Goal: Feedback & Contribution: Contribute content

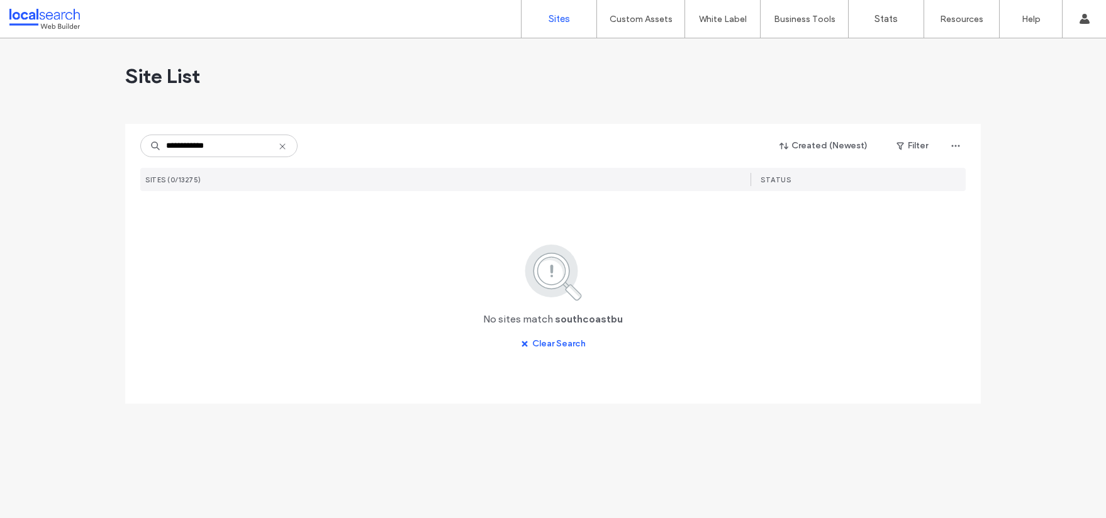
type input "**********"
drag, startPoint x: 215, startPoint y: 147, endPoint x: 92, endPoint y: 144, distance: 122.1
click at [92, 144] on div "**********" at bounding box center [553, 278] width 1106 height 480
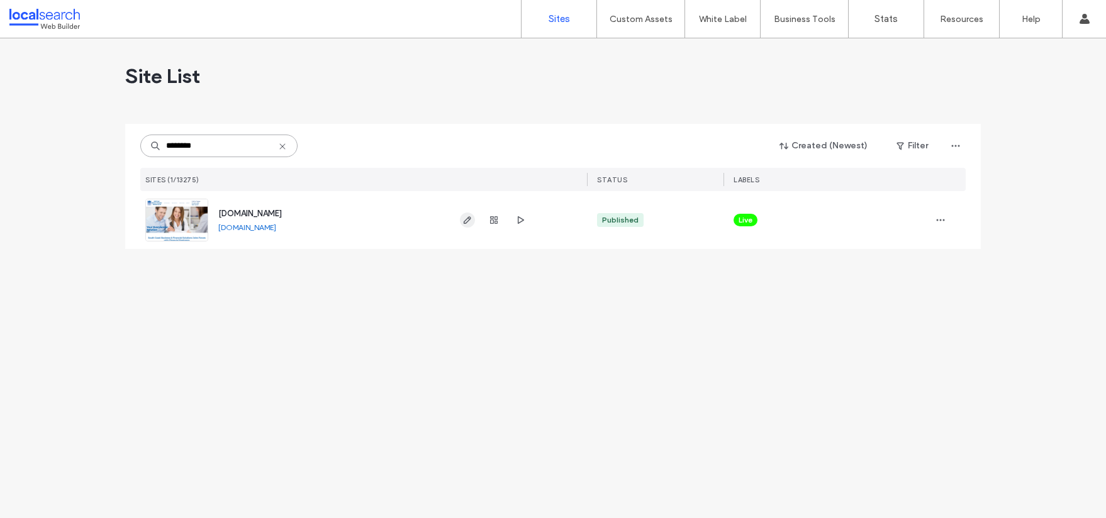
type input "********"
click at [471, 218] on use "button" at bounding box center [468, 220] width 8 height 8
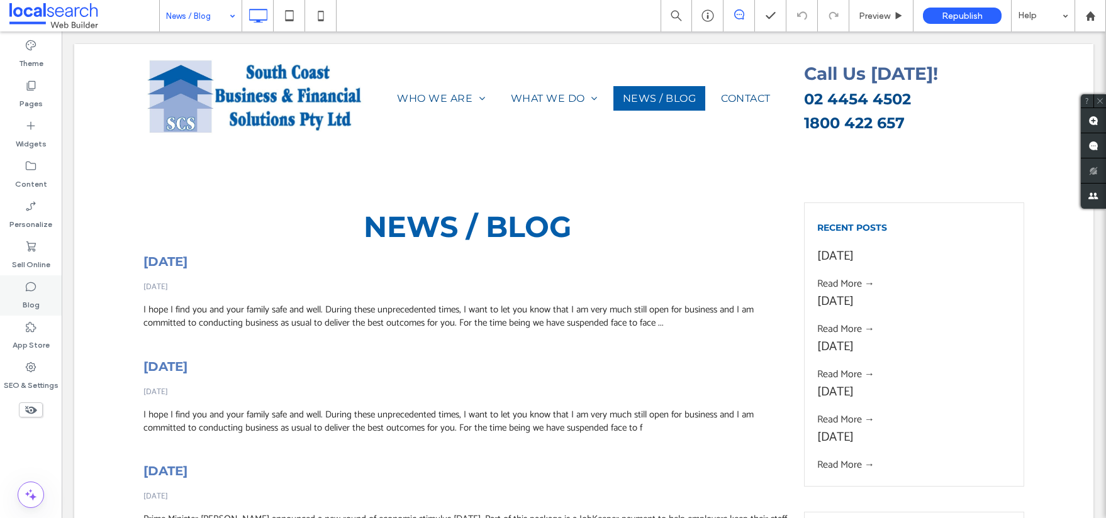
click at [34, 294] on label "Blog" at bounding box center [31, 302] width 17 height 18
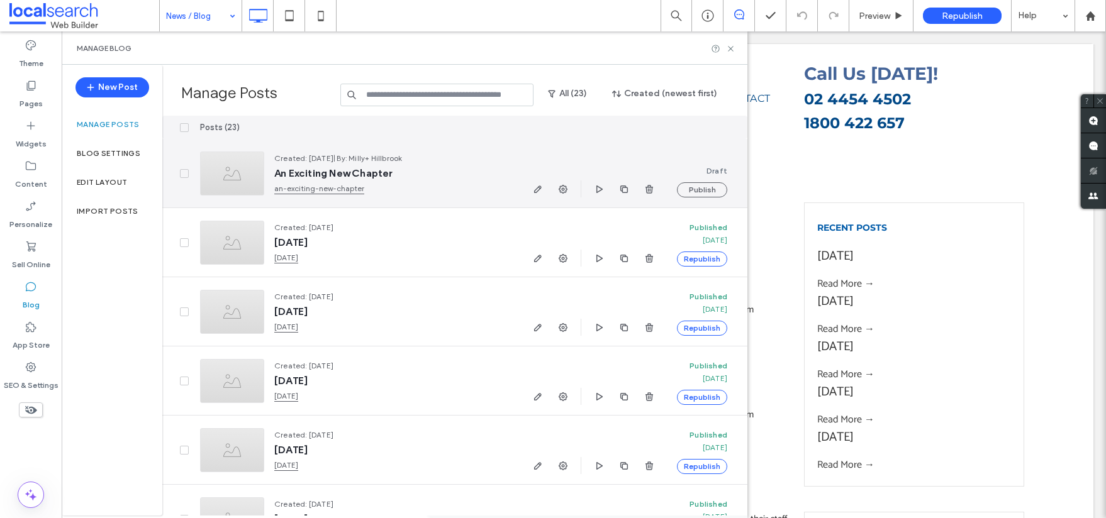
click at [413, 183] on link "an-exciting-new-chapter" at bounding box center [392, 188] width 236 height 13
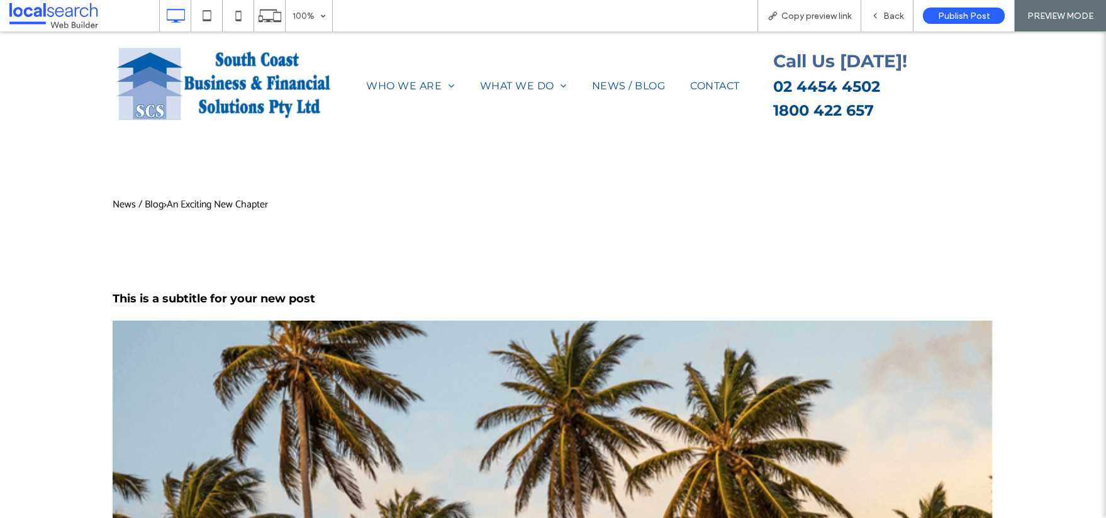
click at [186, 304] on span "This is a subtitle for your new post" at bounding box center [214, 299] width 203 height 14
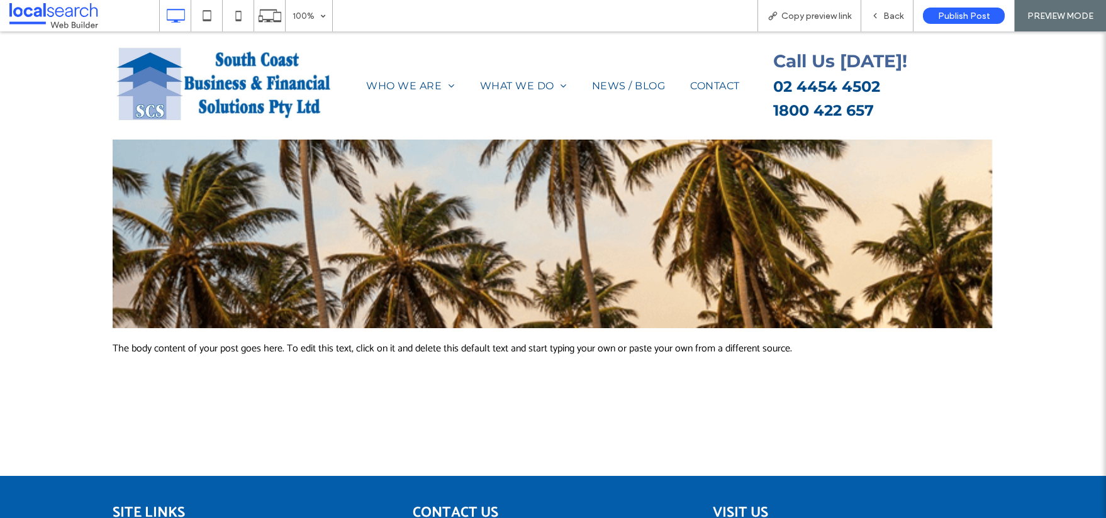
scroll to position [442, 0]
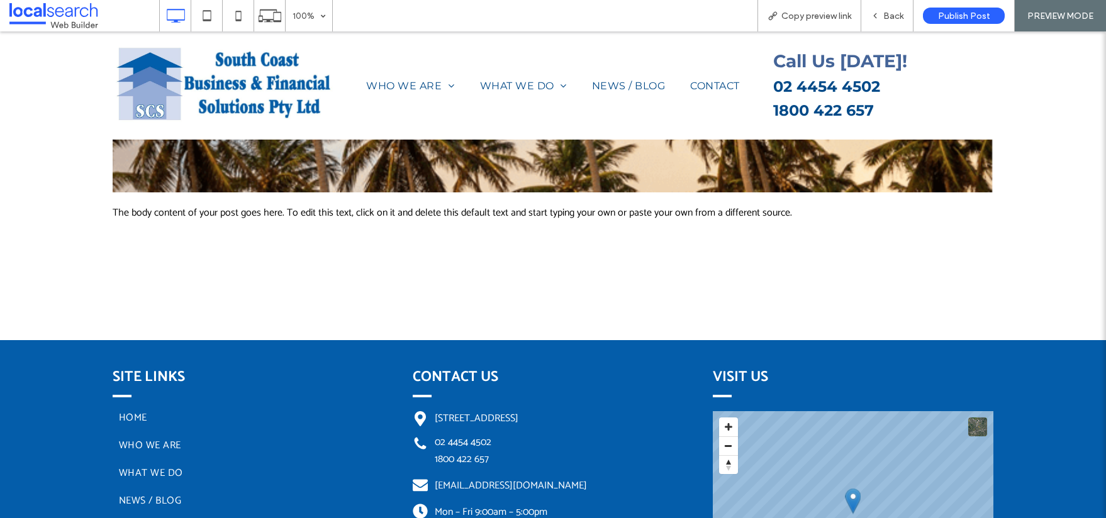
click at [359, 168] on img at bounding box center [553, 35] width 881 height 313
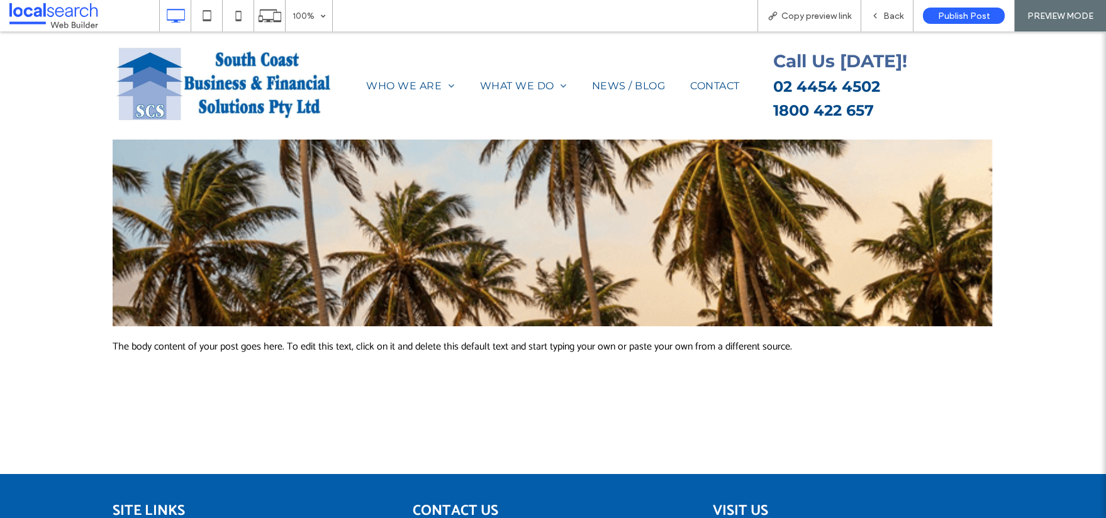
scroll to position [0, 0]
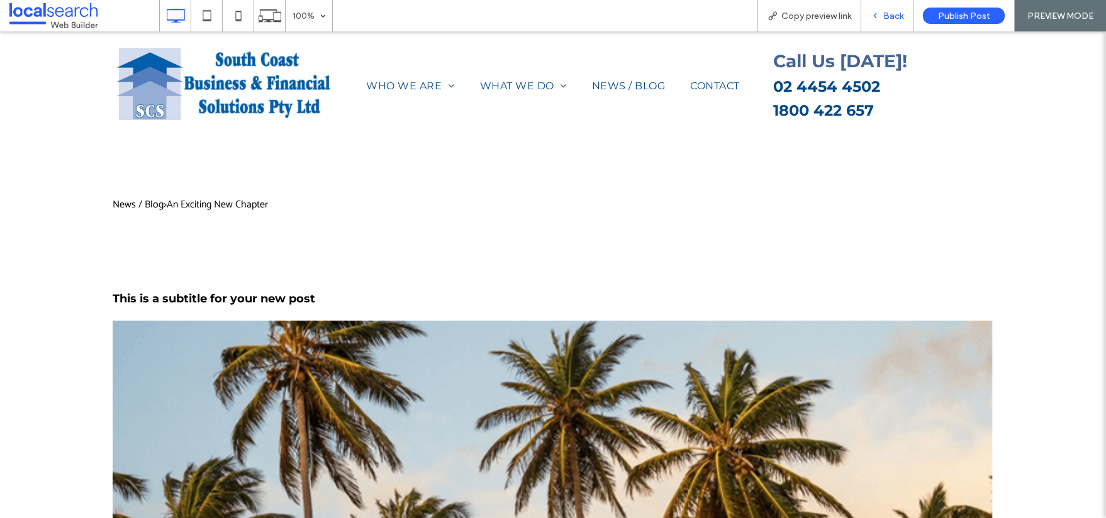
click at [905, 18] on div "Back" at bounding box center [887, 16] width 52 height 11
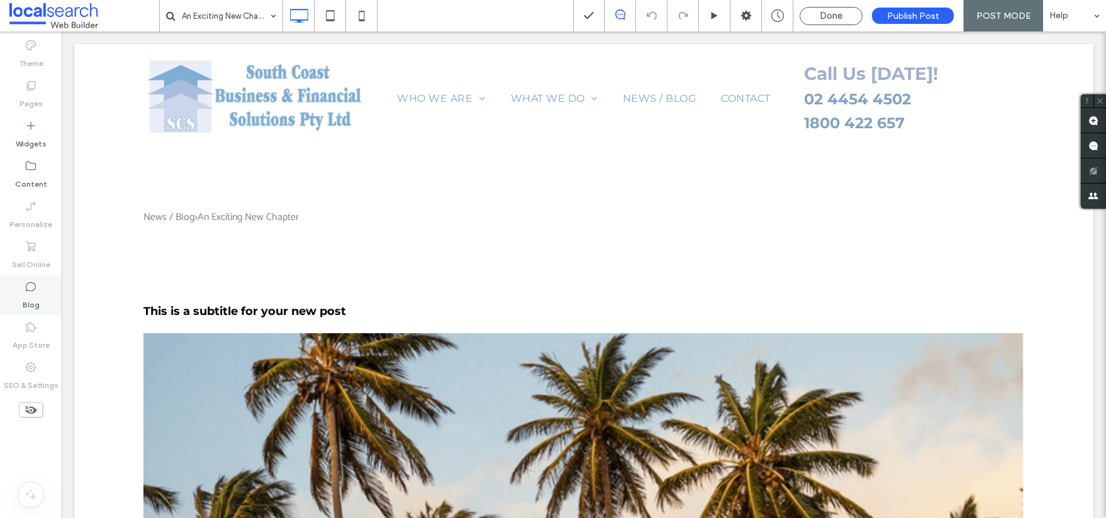
click at [29, 303] on label "Blog" at bounding box center [31, 302] width 17 height 18
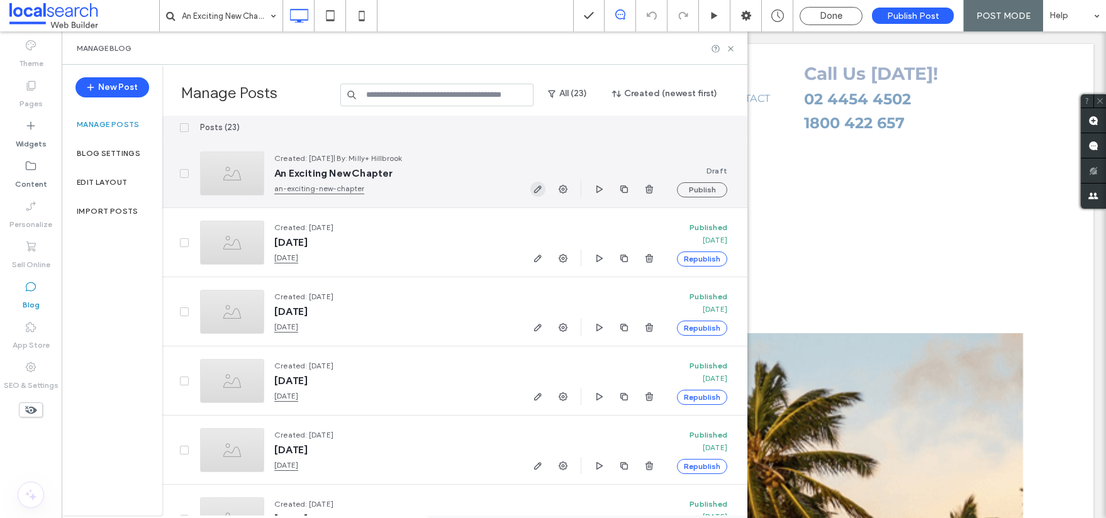
click at [540, 190] on icon "button" at bounding box center [538, 189] width 10 height 10
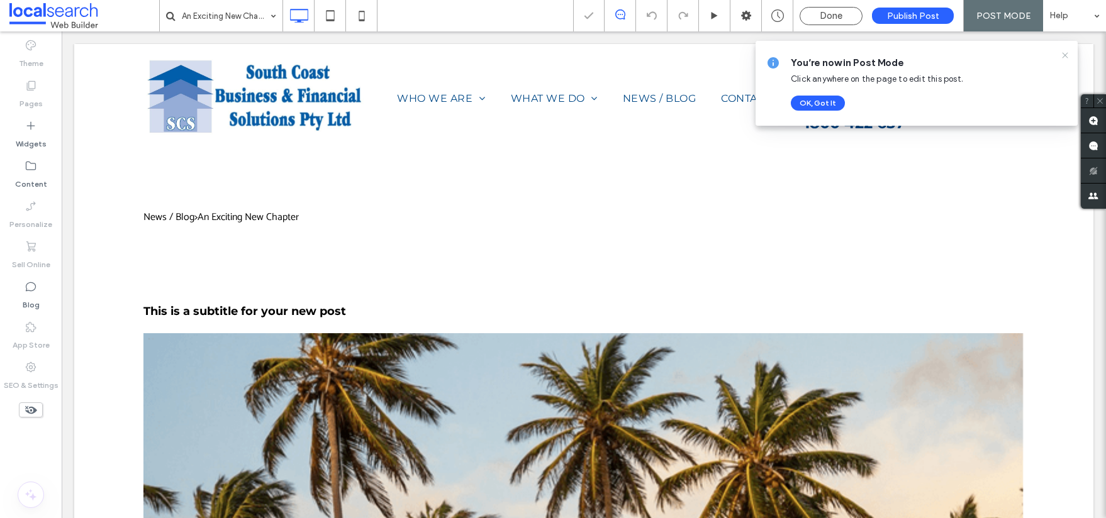
click at [1067, 51] on icon at bounding box center [1065, 55] width 10 height 10
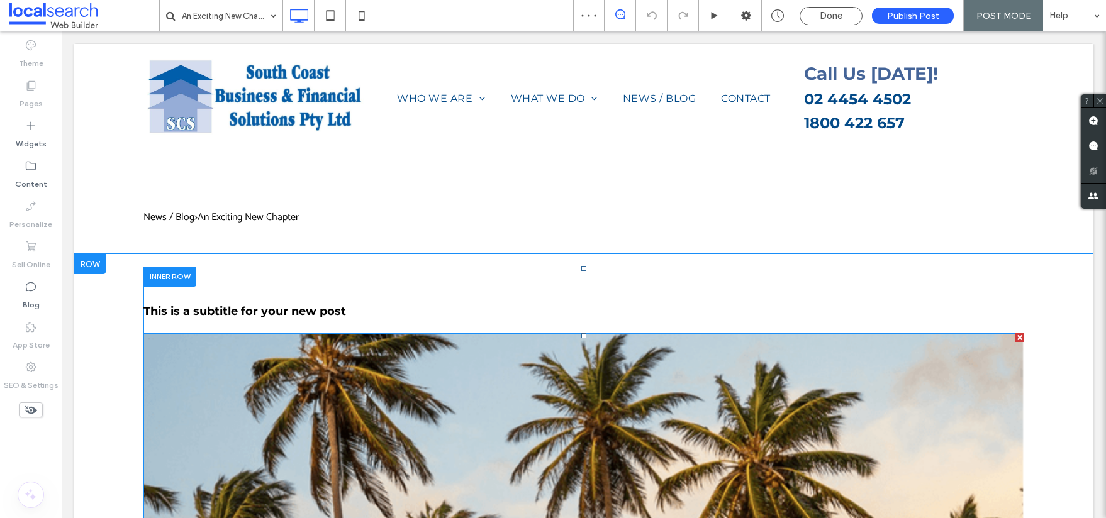
click at [577, 396] on img at bounding box center [583, 489] width 881 height 313
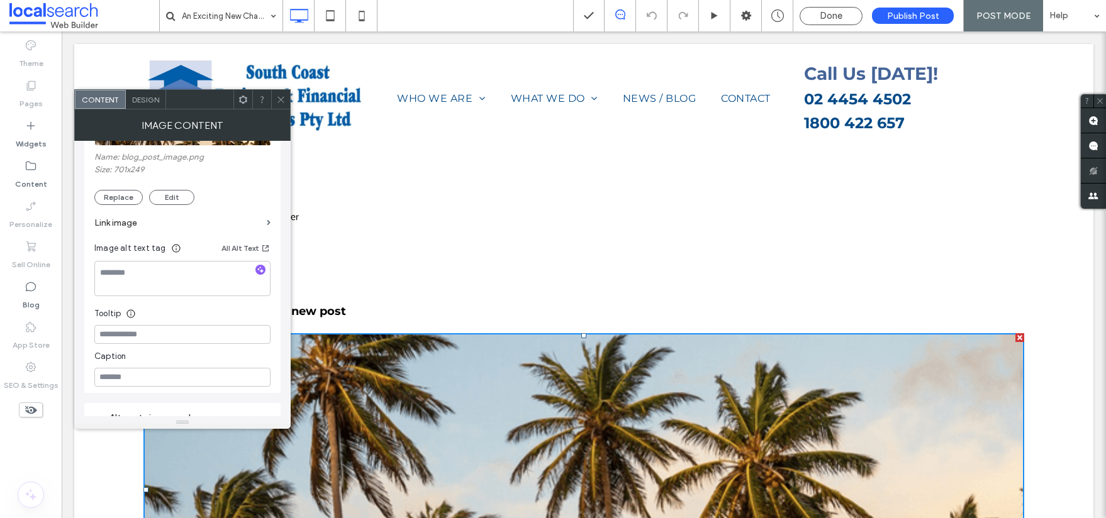
scroll to position [347, 0]
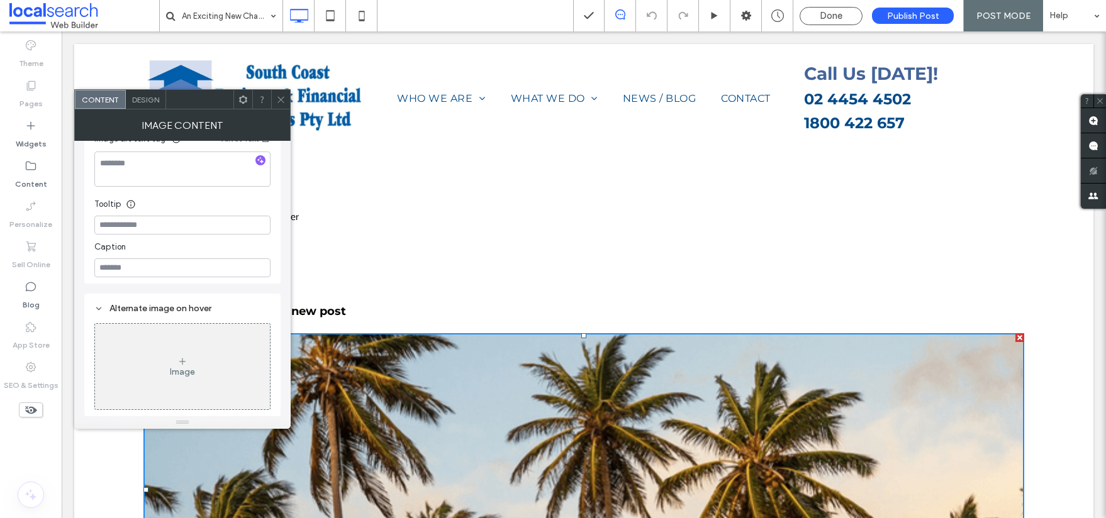
click at [279, 91] on span at bounding box center [280, 99] width 9 height 19
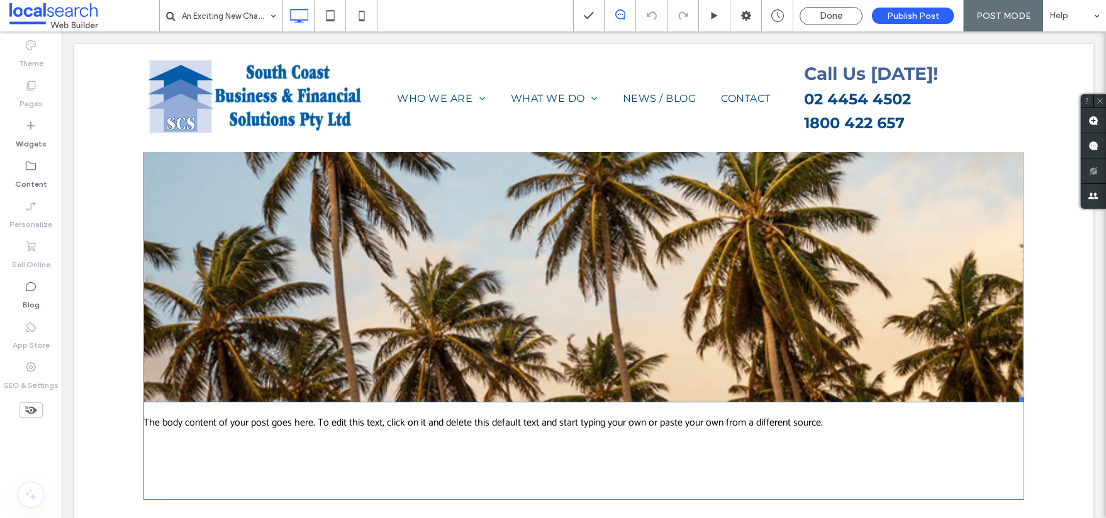
scroll to position [247, 0]
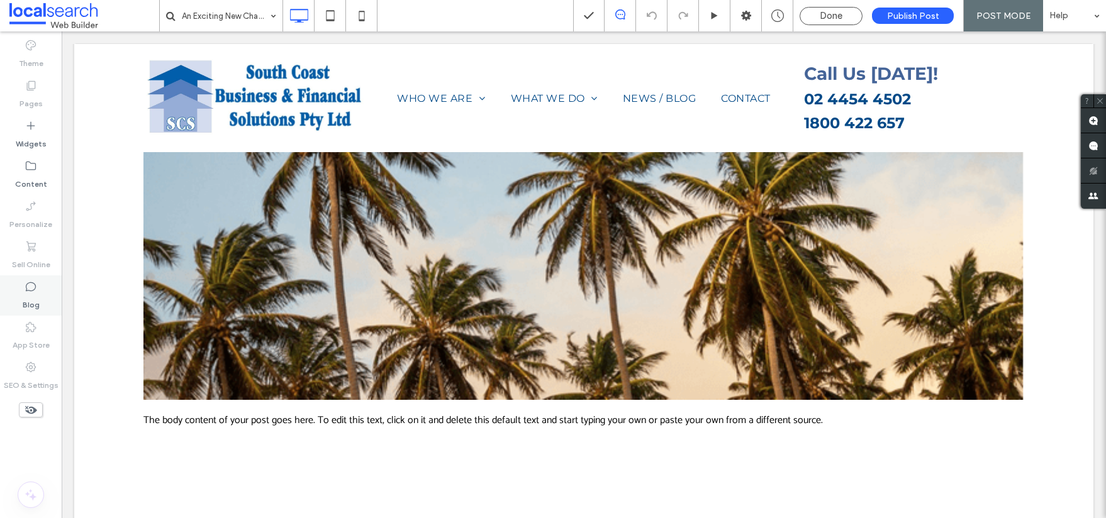
click at [41, 277] on div "Blog" at bounding box center [31, 296] width 62 height 40
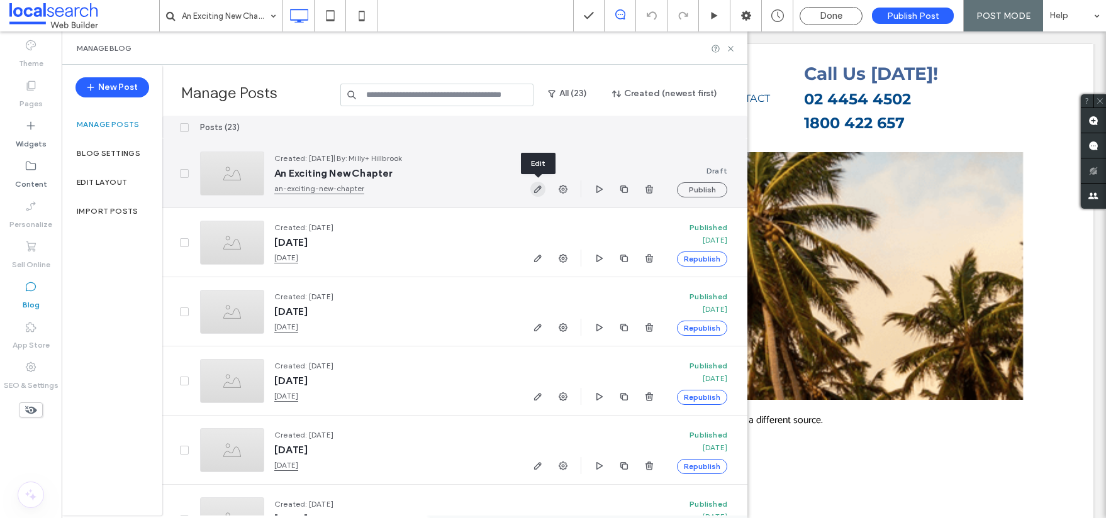
click at [542, 195] on span "button" at bounding box center [537, 189] width 15 height 15
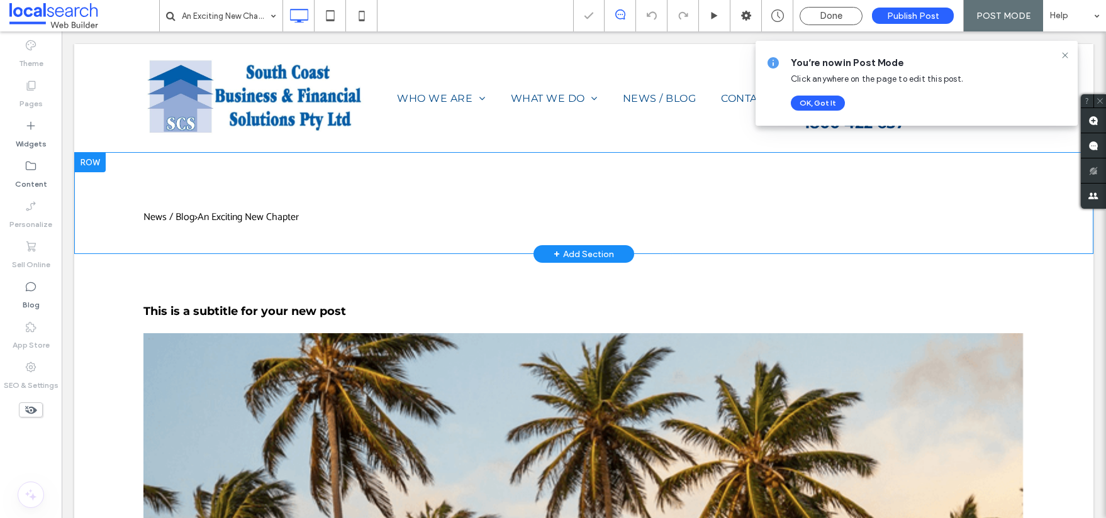
scroll to position [0, 0]
drag, startPoint x: 806, startPoint y: 11, endPoint x: 818, endPoint y: 16, distance: 12.7
click at [806, 11] on div "Done" at bounding box center [831, 15] width 62 height 11
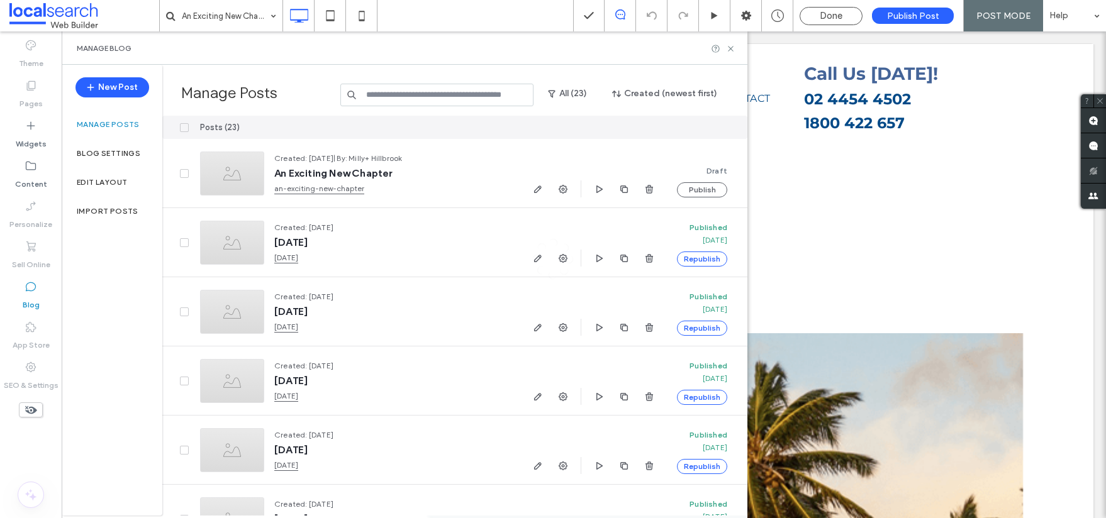
click at [820, 16] on div "An Exciting New Chapter Done Publish Post POST MODE Help Site Comments Team & C…" at bounding box center [553, 259] width 1106 height 518
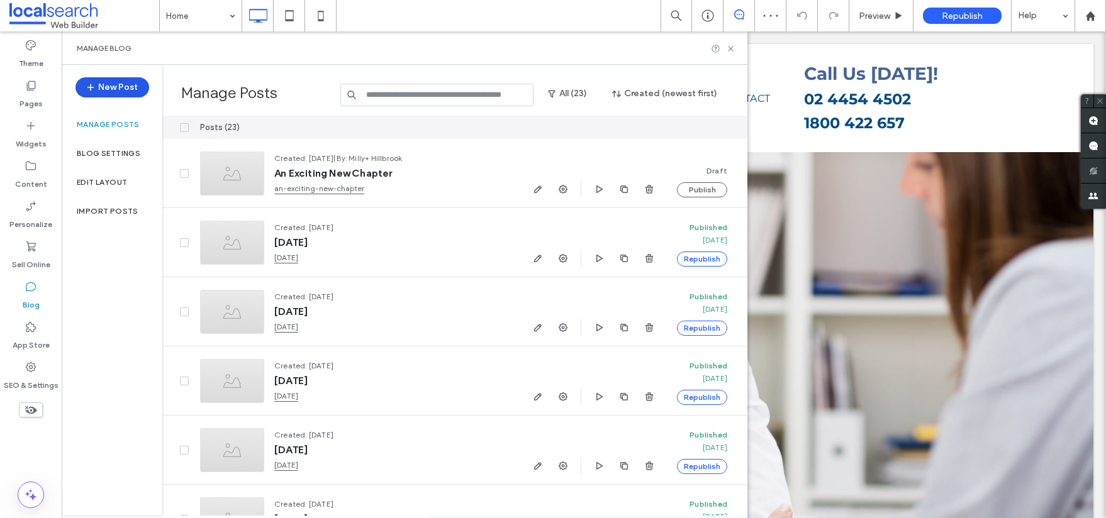
click at [125, 89] on button "New Post" at bounding box center [112, 87] width 74 height 20
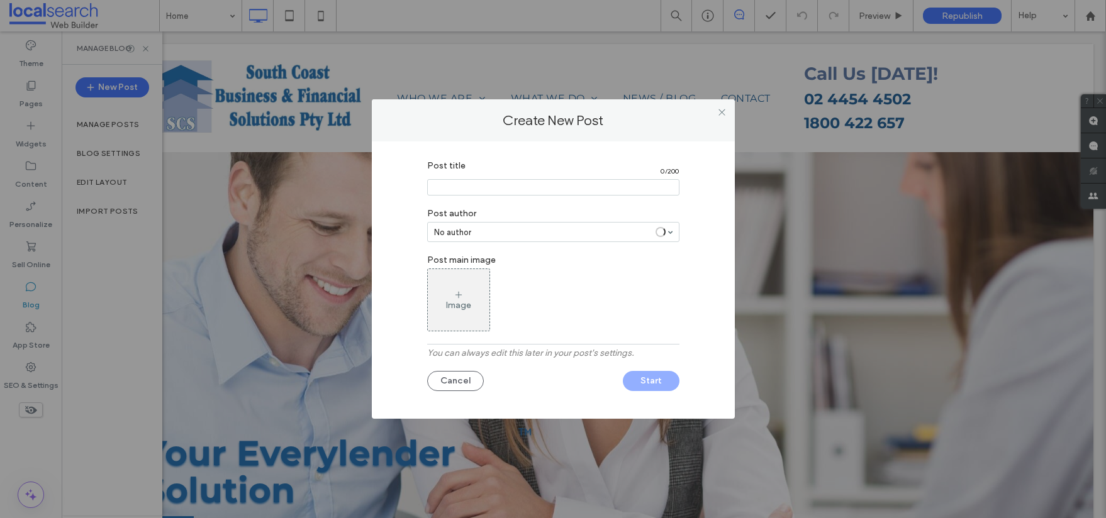
click at [481, 189] on input "Post title" at bounding box center [553, 187] width 252 height 16
type input "****"
click at [457, 179] on input "Post title" at bounding box center [553, 187] width 252 height 16
click at [457, 180] on input "Post title" at bounding box center [553, 187] width 252 height 16
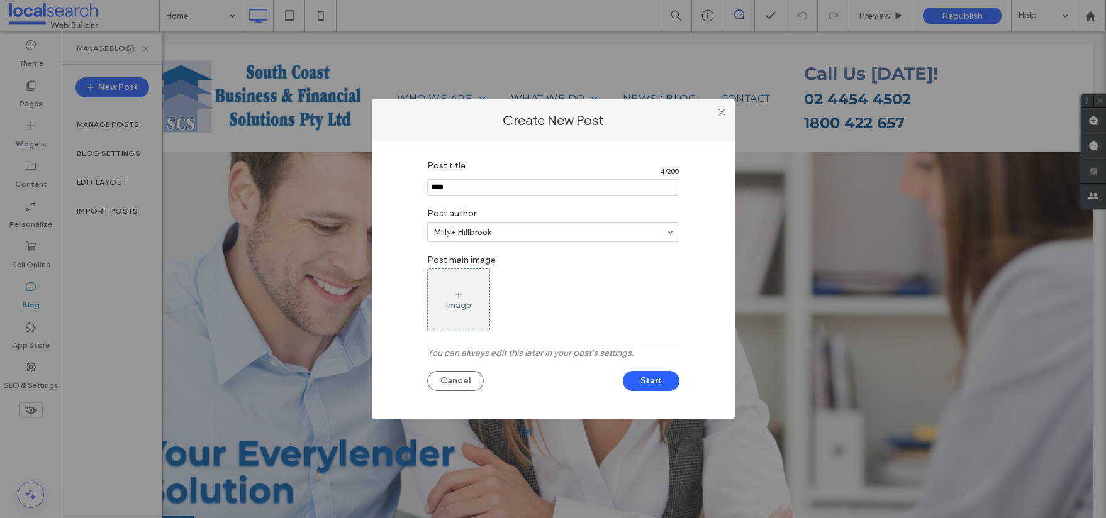
drag, startPoint x: 457, startPoint y: 185, endPoint x: 398, endPoint y: 186, distance: 59.8
click at [401, 187] on div "Post title 4 / 200 Post author [PERSON_NAME] Hillbrook Post main image Image Yo…" at bounding box center [553, 277] width 325 height 246
paste input "**********"
type input "**********"
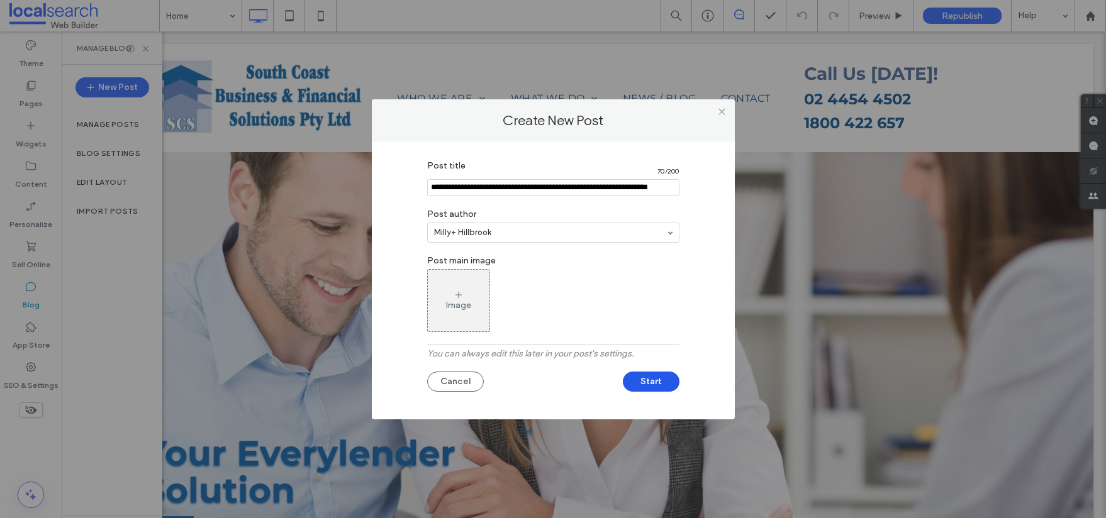
click at [649, 381] on button "Start" at bounding box center [651, 382] width 57 height 20
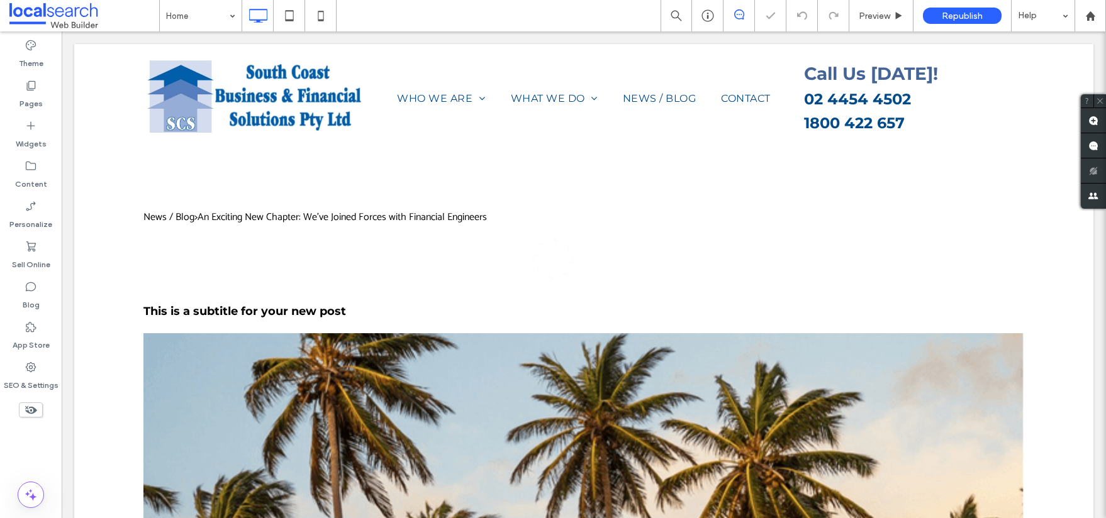
scroll to position [0, 0]
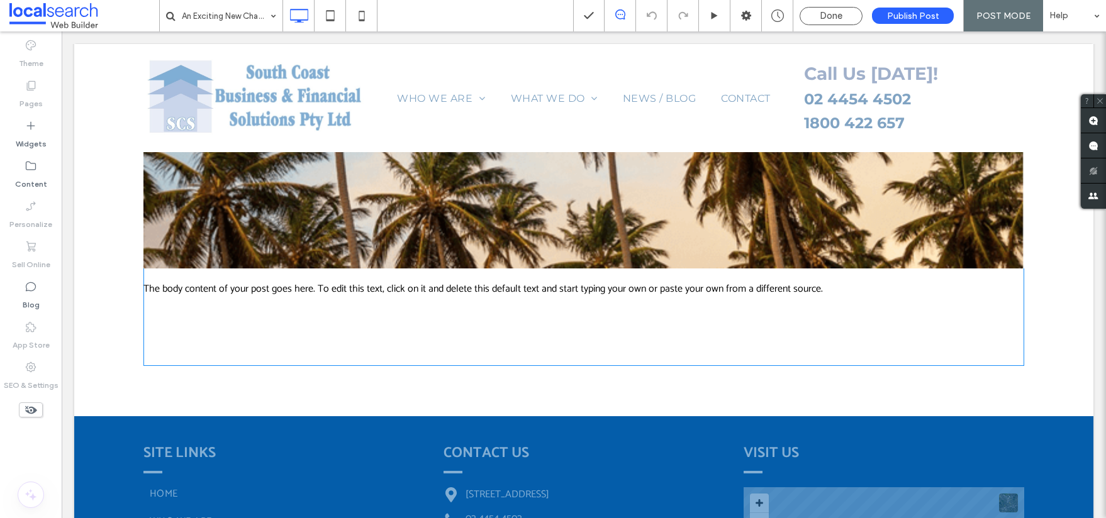
scroll to position [367, 0]
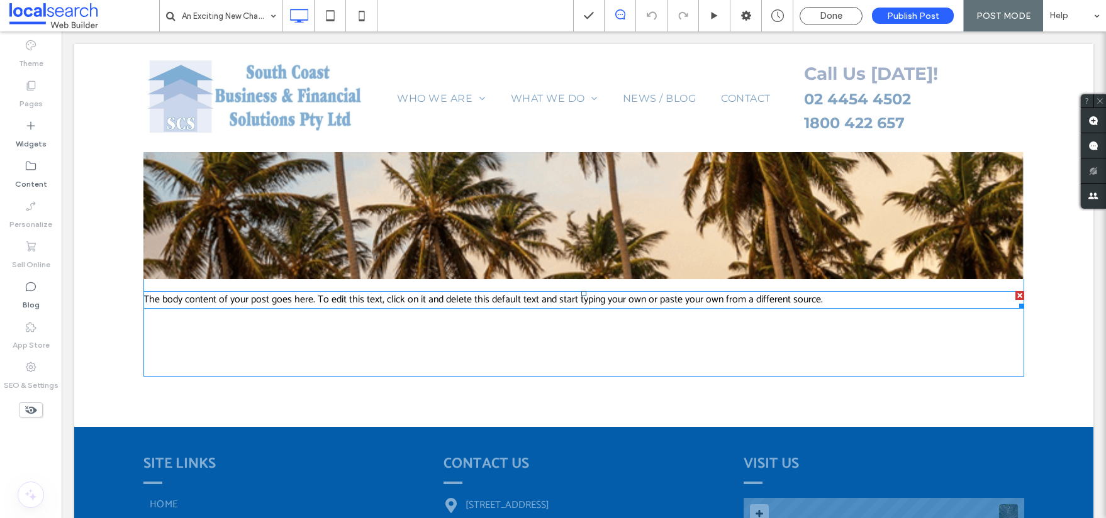
click at [825, 297] on p "The body content of your post goes here. To edit this text, click on it and del…" at bounding box center [583, 300] width 881 height 15
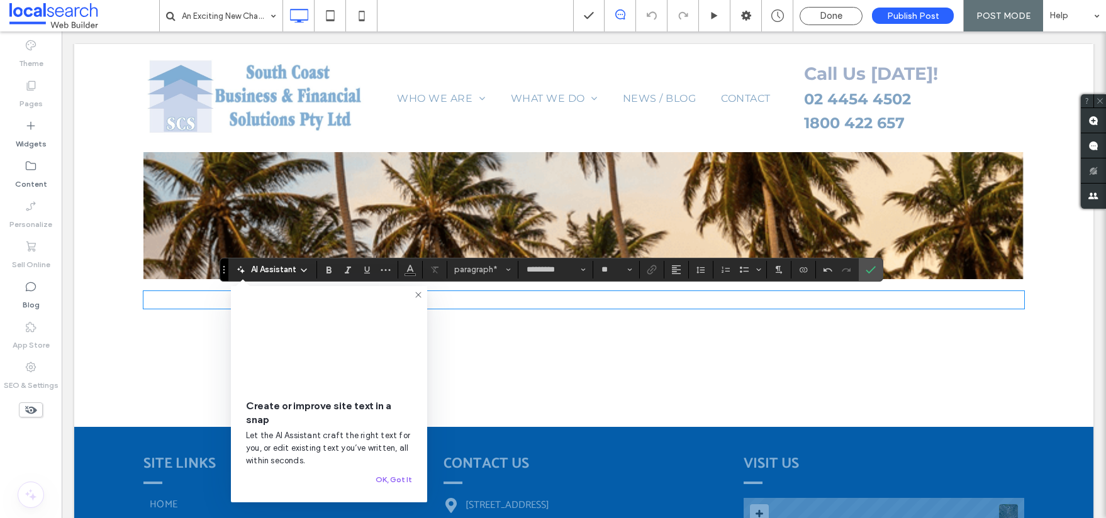
paste div
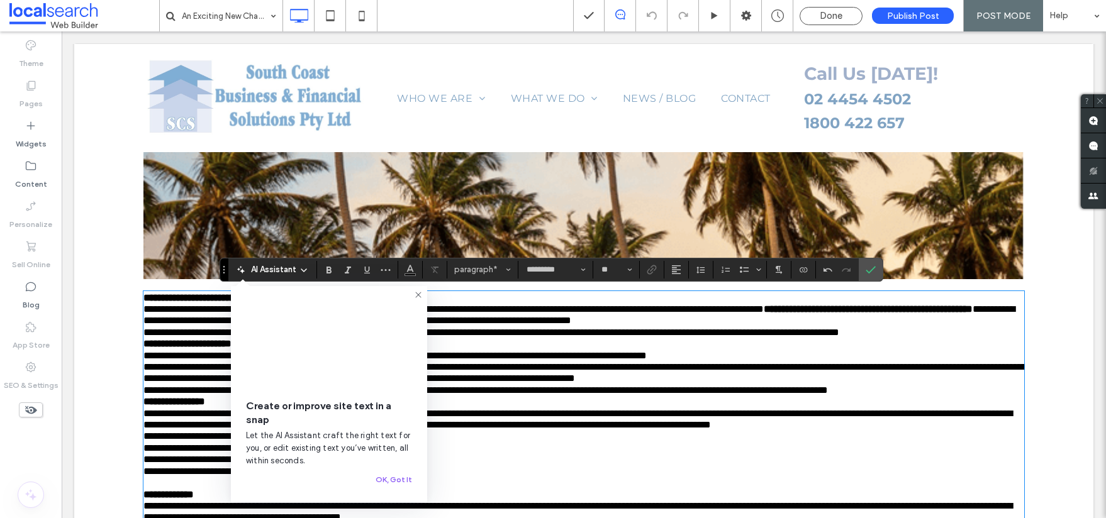
scroll to position [670, 0]
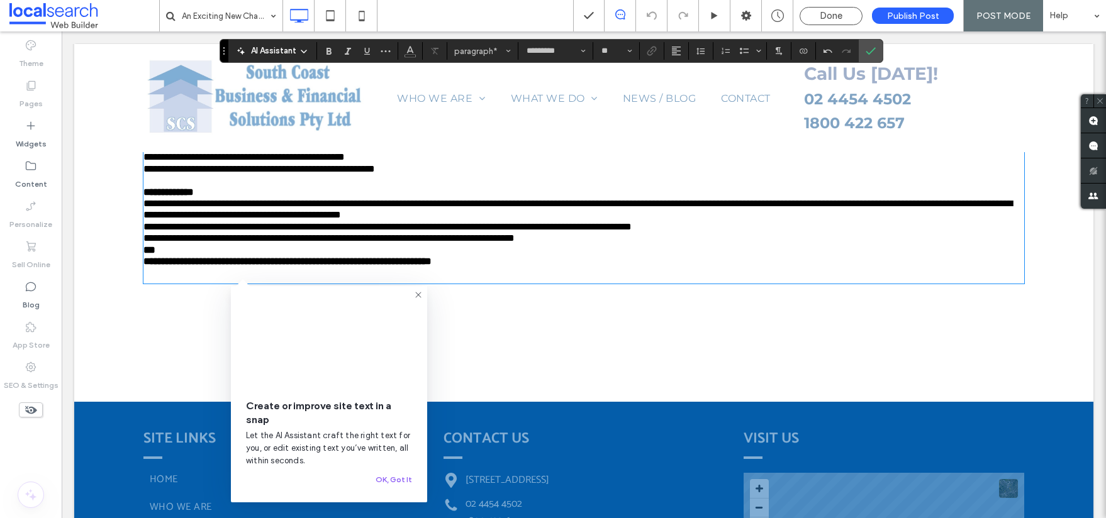
click at [870, 54] on icon "Confirm" at bounding box center [871, 51] width 10 height 10
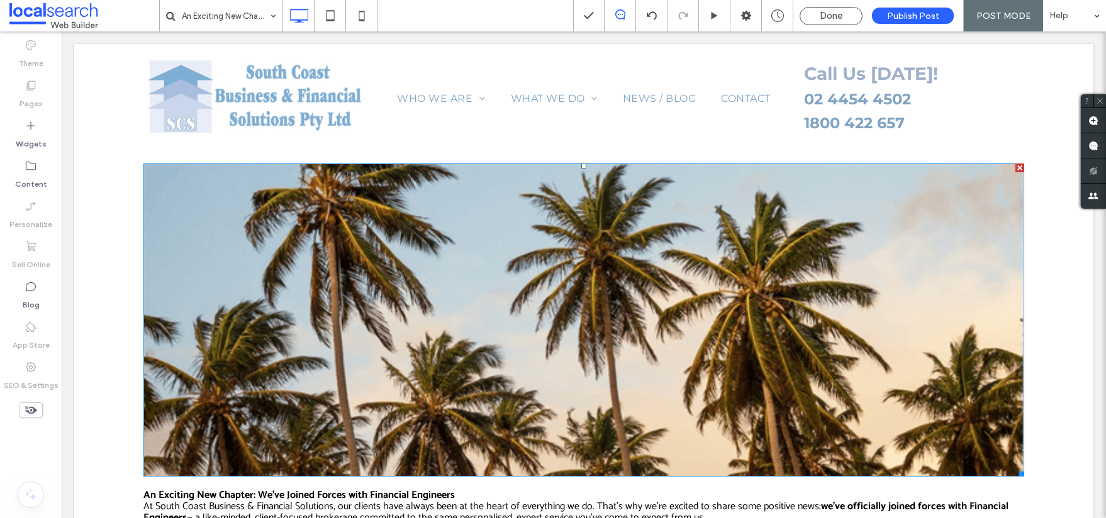
scroll to position [157, 0]
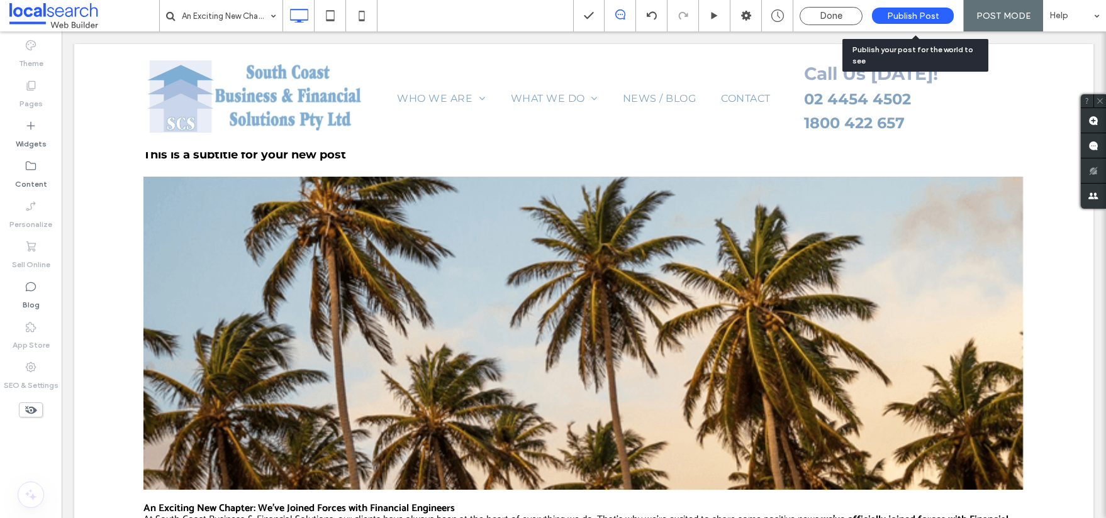
click at [928, 13] on span "Publish Post" at bounding box center [913, 16] width 52 height 11
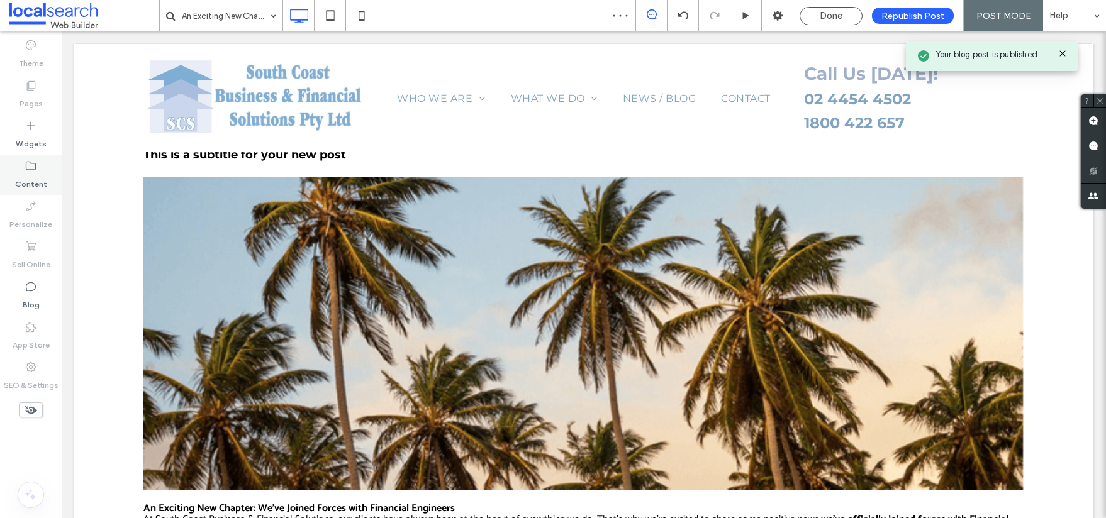
click at [28, 169] on use at bounding box center [31, 166] width 10 height 9
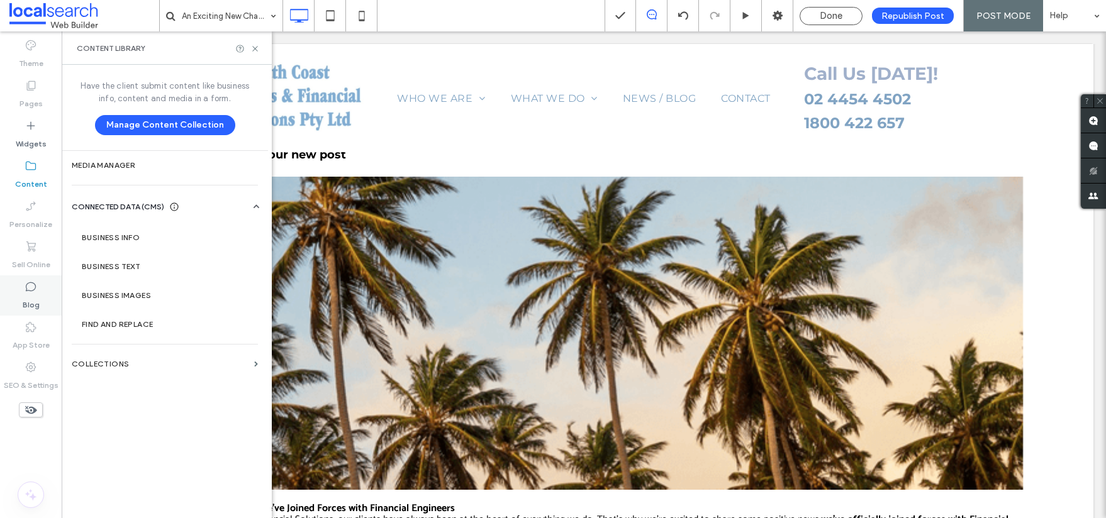
click at [16, 282] on div "Blog" at bounding box center [31, 296] width 62 height 40
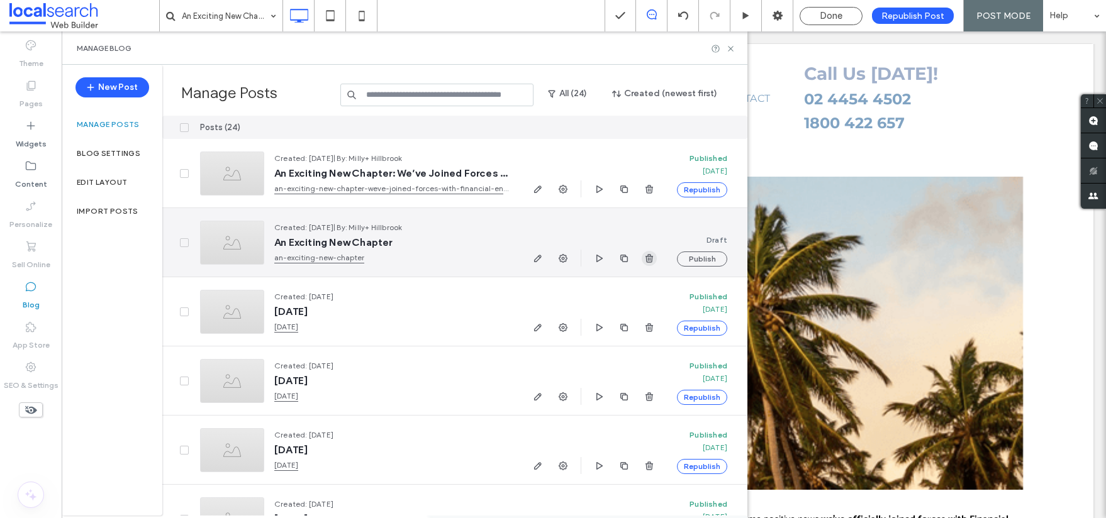
click at [653, 260] on icon "button" at bounding box center [649, 259] width 10 height 10
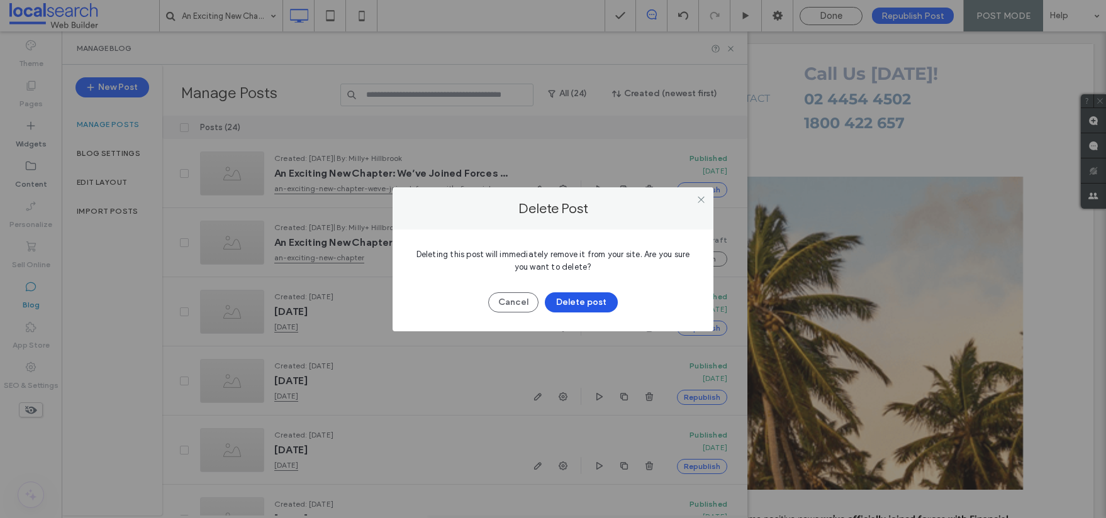
click at [586, 303] on button "Delete post" at bounding box center [581, 303] width 73 height 20
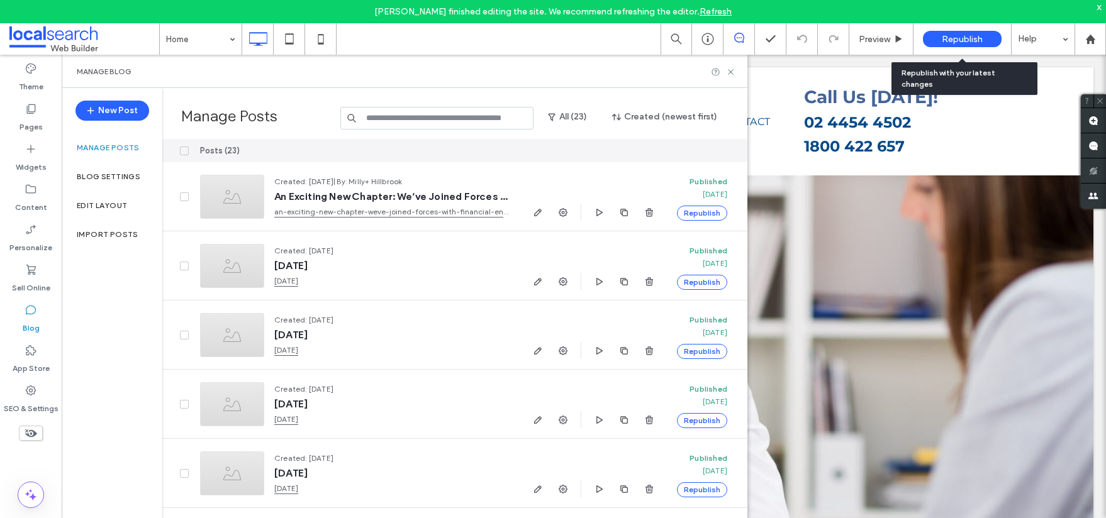
click at [964, 36] on span "Republish" at bounding box center [962, 39] width 41 height 11
click at [964, 36] on body "[PERSON_NAME] finished editing the site. We recommend refreshing the editor. Re…" at bounding box center [553, 259] width 1106 height 518
